Goal: Information Seeking & Learning: Learn about a topic

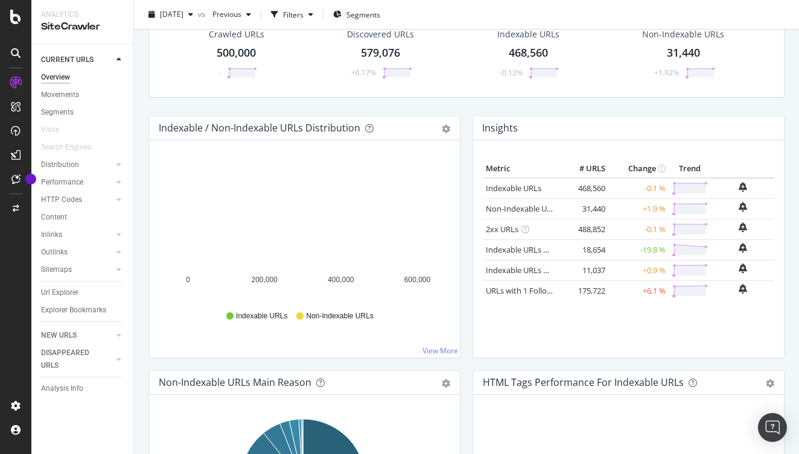
scroll to position [68, 0]
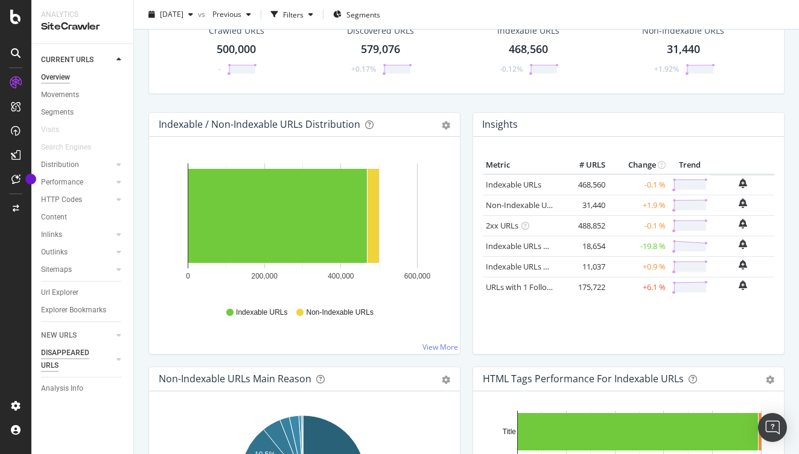
click at [101, 352] on div "DISAPPEARED URLS" at bounding box center [71, 359] width 61 height 25
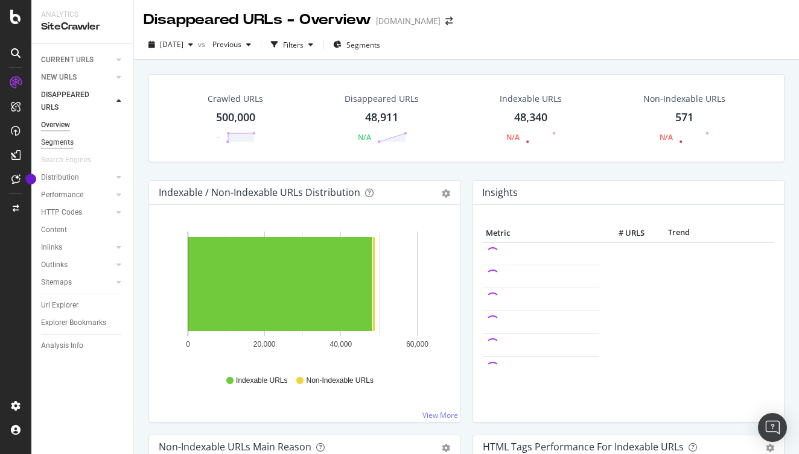
click at [69, 146] on div "Segments" at bounding box center [57, 142] width 33 height 13
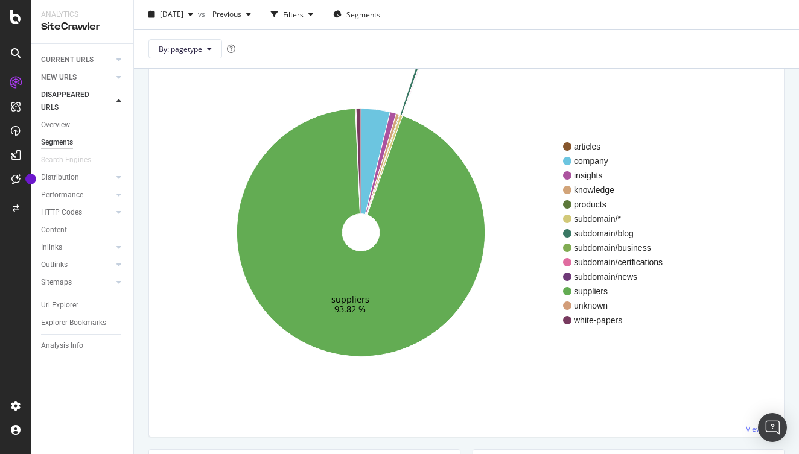
scroll to position [104, 0]
